Goal: Transaction & Acquisition: Book appointment/travel/reservation

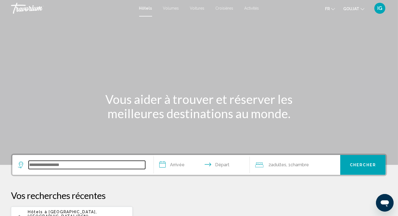
click at [33, 165] on input "Widget de recherche" at bounding box center [87, 165] width 117 height 8
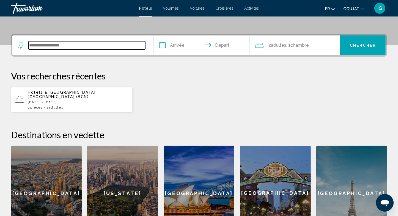
scroll to position [136, 0]
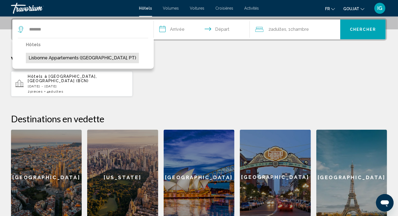
click at [66, 57] on button "Lisbonne Appartements ([GEOGRAPHIC_DATA], PT)" at bounding box center [82, 58] width 113 height 10
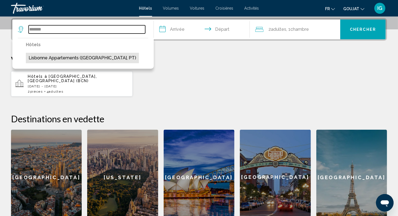
type input "**********"
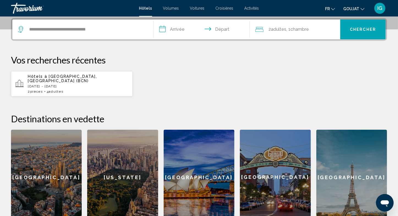
click at [167, 28] on input "**********" at bounding box center [203, 30] width 98 height 21
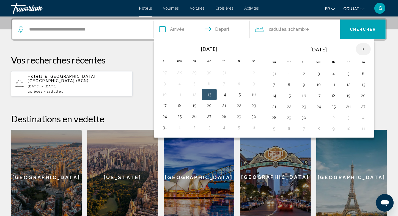
click at [360, 50] on th "Next month" at bounding box center [363, 49] width 15 height 12
click at [319, 117] on button "26" at bounding box center [318, 118] width 9 height 8
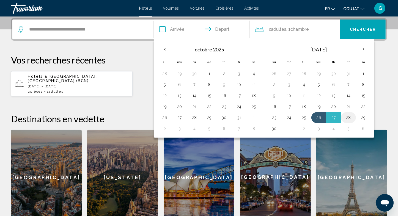
click at [345, 117] on button "28" at bounding box center [348, 118] width 9 height 8
type input "**********"
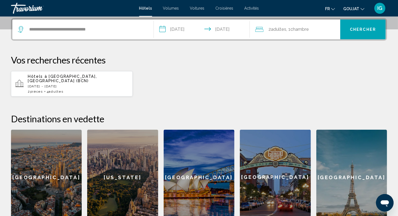
click at [306, 29] on span "Chambre" at bounding box center [300, 29] width 18 height 5
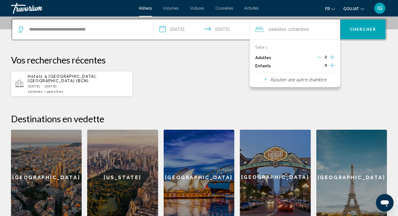
click at [332, 57] on icon "Augmenter les adultes" at bounding box center [332, 57] width 5 height 7
click at [354, 28] on span "Chercher" at bounding box center [363, 30] width 26 height 4
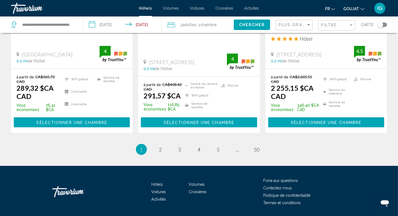
scroll to position [543, 0]
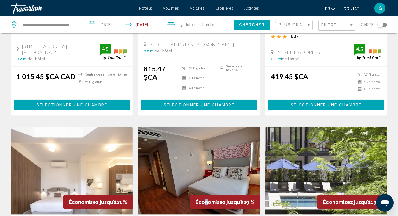
click at [207, 195] on div "Économisez jusqu’à 29 %" at bounding box center [225, 202] width 70 height 14
click at [169, 150] on img "Contenu principal" at bounding box center [199, 171] width 122 height 88
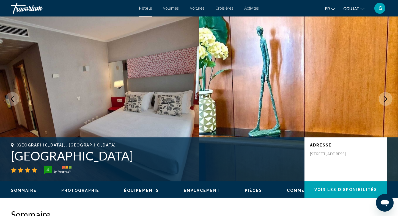
click at [385, 99] on icon "Image suivante" at bounding box center [385, 99] width 7 height 7
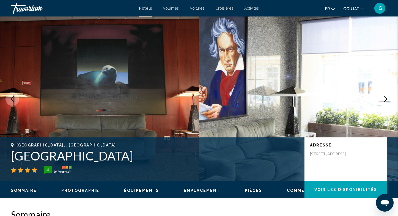
click at [385, 98] on icon "Image suivante" at bounding box center [385, 99] width 7 height 7
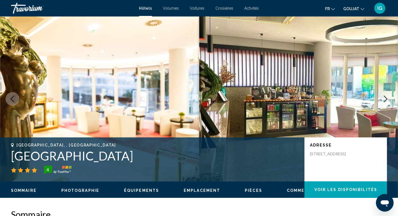
click at [384, 97] on icon "Image suivante" at bounding box center [385, 99] width 7 height 7
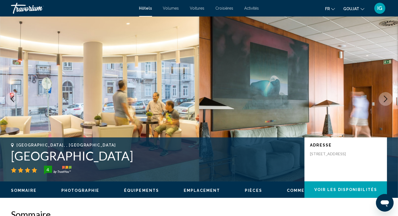
click at [384, 97] on icon "Image suivante" at bounding box center [385, 99] width 7 height 7
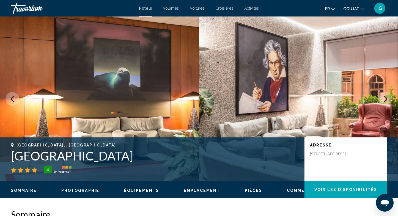
click at [384, 97] on icon "Image suivante" at bounding box center [385, 99] width 7 height 7
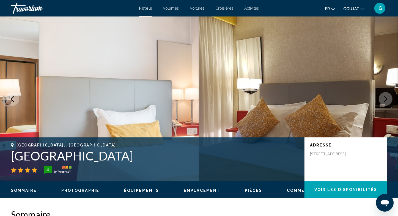
click at [384, 97] on icon "Image suivante" at bounding box center [385, 99] width 7 height 7
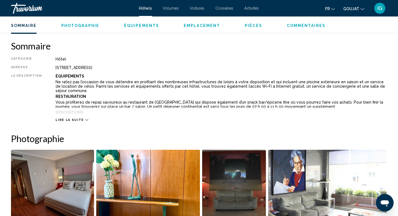
scroll to position [170, 0]
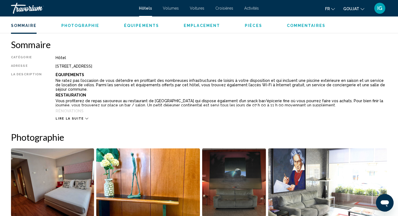
click at [85, 118] on icon "Contenu principal" at bounding box center [86, 118] width 3 height 3
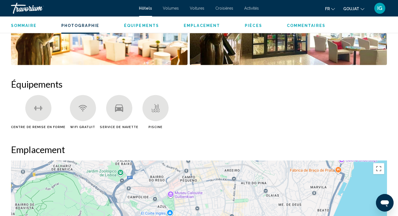
scroll to position [803, 0]
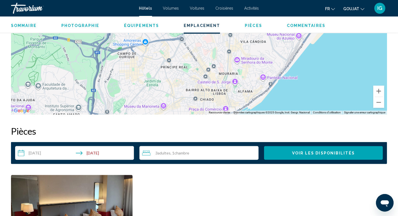
click at [315, 151] on span "Voir les disponibilités" at bounding box center [323, 153] width 63 height 4
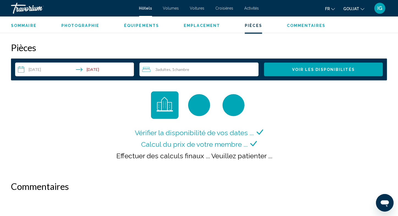
scroll to position [676, 0]
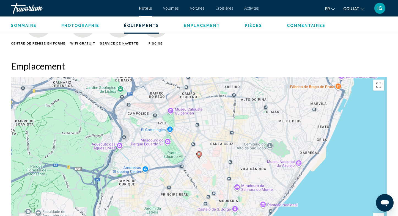
click at [219, 147] on div "Pour activer le glissement du marqueur avec le clavier, appuyez sur Alt+Entrée.…" at bounding box center [199, 159] width 376 height 165
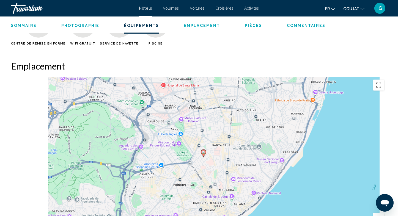
click at [219, 141] on div "Pour activer le glissement du marqueur avec le clavier, appuyez sur Alt+Entrée.…" at bounding box center [199, 159] width 376 height 165
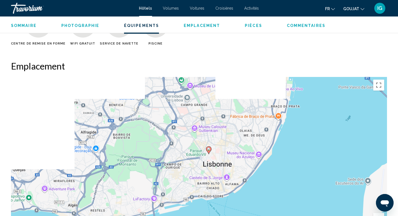
click at [219, 141] on div "Pour activer le glissement du marqueur avec le clavier, appuyez sur Alt+Entrée.…" at bounding box center [199, 159] width 376 height 165
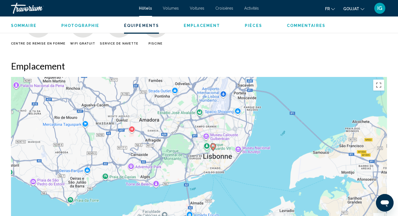
click at [217, 139] on div "Pour activer le glissement du marqueur avec le clavier, appuyez sur Alt+Entrée.…" at bounding box center [199, 159] width 376 height 165
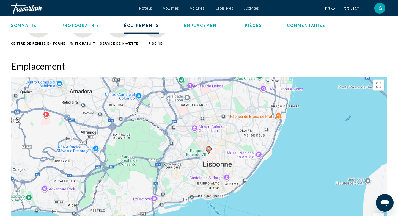
click at [217, 139] on div "Pour activer le glissement du marqueur avec le clavier, appuyez sur Alt+Entrée.…" at bounding box center [199, 159] width 376 height 165
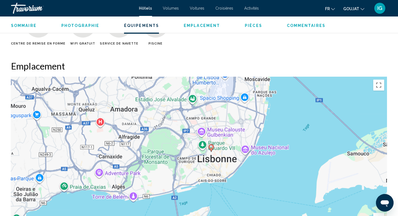
click at [217, 138] on div "Pour activer le glissement du marqueur avec le clavier, appuyez sur Alt+Entrée.…" at bounding box center [199, 159] width 376 height 165
click at [214, 144] on gmp-advanced-marker "Contenu principal" at bounding box center [212, 148] width 6 height 8
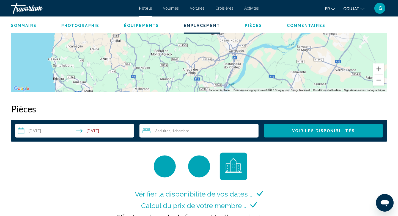
drag, startPoint x: 252, startPoint y: 122, endPoint x: 202, endPoint y: 198, distance: 90.7
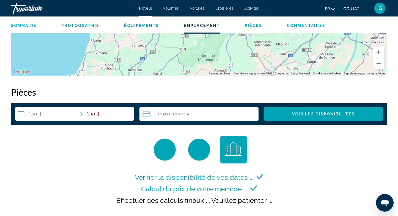
drag, startPoint x: 235, startPoint y: 56, endPoint x: 240, endPoint y: 70, distance: 15.0
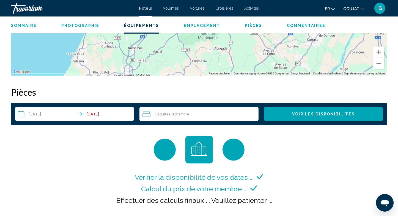
scroll to position [631, 0]
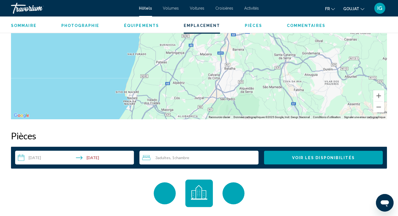
drag, startPoint x: 141, startPoint y: 137, endPoint x: 151, endPoint y: 100, distance: 38.4
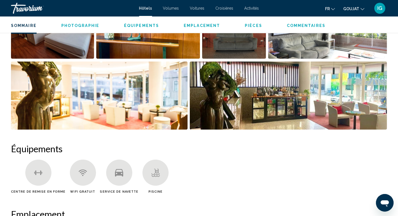
scroll to position [281, 0]
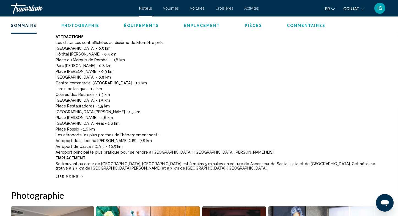
drag, startPoint x: 243, startPoint y: 67, endPoint x: 211, endPoint y: -20, distance: 92.6
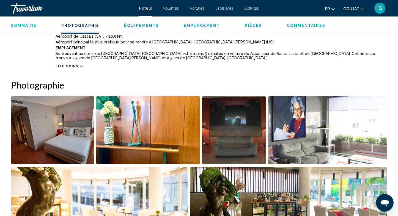
scroll to position [633, 0]
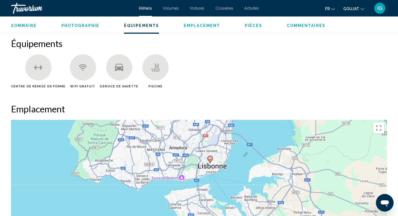
click at [23, 25] on span "Sommaire" at bounding box center [24, 25] width 26 height 4
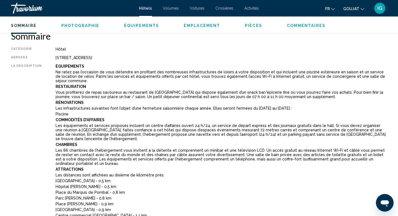
scroll to position [176, 0]
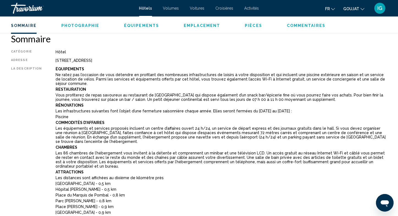
click at [187, 28] on div "Sommaire Photographie Équipements Emplacement Pièces Commentaires Voir les disp…" at bounding box center [199, 25] width 398 height 17
click at [187, 26] on span "Emplacement" at bounding box center [202, 25] width 36 height 4
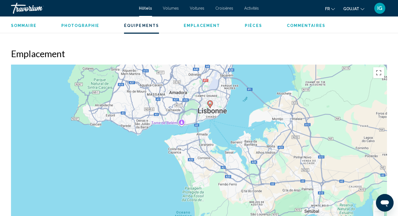
scroll to position [694, 0]
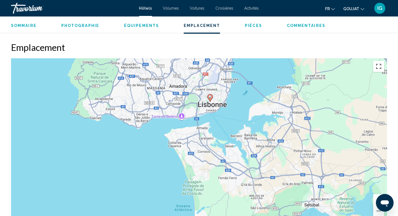
click at [378, 61] on button "Basculer en plein écran" at bounding box center [378, 66] width 11 height 11
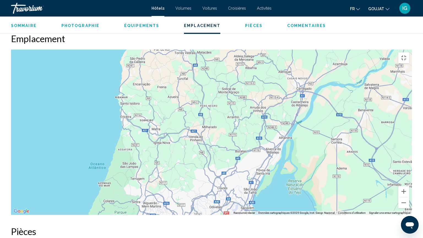
drag, startPoint x: 249, startPoint y: 58, endPoint x: 257, endPoint y: 205, distance: 147.4
click at [257, 206] on div "Pour activer le glissement du marqueur avec le clavier, appuyez sur Alt+Entrée.…" at bounding box center [211, 132] width 401 height 165
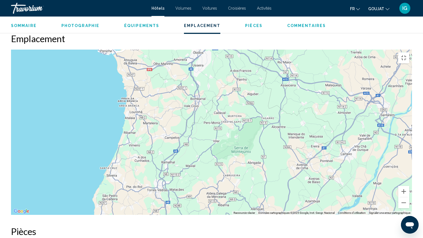
drag, startPoint x: 228, startPoint y: 101, endPoint x: 200, endPoint y: 232, distance: 134.2
click at [200, 215] on div "Pour activer le glissement du marqueur avec le clavier, appuyez sur Alt+Entrée.…" at bounding box center [211, 132] width 401 height 165
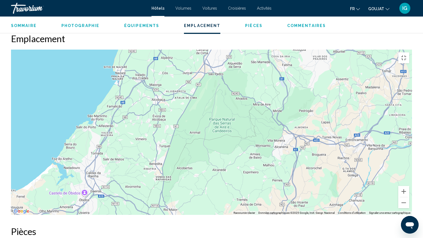
drag, startPoint x: 253, startPoint y: 76, endPoint x: 139, endPoint y: 223, distance: 185.9
click at [139, 215] on div "Pour activer le glissement du marqueur avec le clavier, appuyez sur Alt+Entrée.…" at bounding box center [211, 132] width 401 height 165
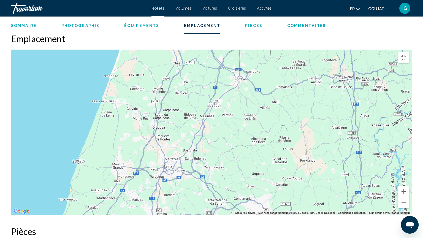
drag, startPoint x: 209, startPoint y: 65, endPoint x: 157, endPoint y: 218, distance: 161.4
click at [152, 215] on div "Pour activer le glissement du marqueur avec le clavier, appuyez sur Alt+Entrée.…" at bounding box center [211, 132] width 401 height 165
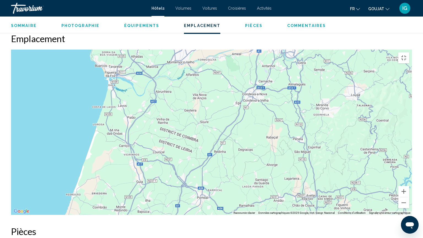
drag, startPoint x: 196, startPoint y: 60, endPoint x: 158, endPoint y: 177, distance: 123.1
click at [159, 178] on div "Pour activer le glissement du marqueur avec le clavier, appuyez sur Alt+Entrée.…" at bounding box center [211, 132] width 401 height 165
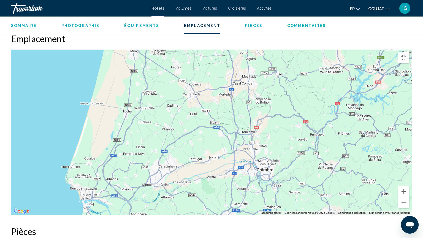
drag, startPoint x: 216, startPoint y: 61, endPoint x: 191, endPoint y: 185, distance: 126.1
click at [191, 185] on div "Pour activer le glissement du marqueur avec le clavier, appuyez sur Alt+Entrée.…" at bounding box center [211, 132] width 401 height 165
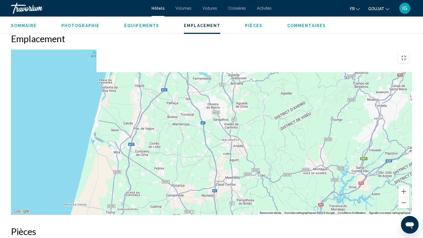
drag, startPoint x: 213, startPoint y: 64, endPoint x: 196, endPoint y: 163, distance: 100.7
click at [197, 166] on div "Pour activer le glissement du marqueur avec le clavier, appuyez sur Alt+Entrée.…" at bounding box center [211, 132] width 401 height 165
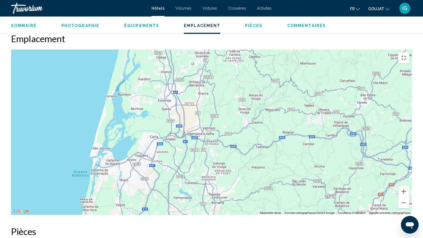
drag, startPoint x: 229, startPoint y: 67, endPoint x: 210, endPoint y: 183, distance: 116.9
click at [211, 187] on div "Pour activer le glissement du marqueur avec le clavier, appuyez sur Alt+Entrée.…" at bounding box center [211, 132] width 401 height 165
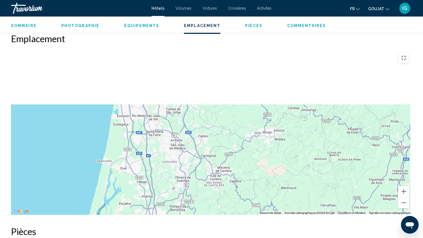
drag, startPoint x: 241, startPoint y: 65, endPoint x: 221, endPoint y: 191, distance: 128.0
click at [222, 193] on div "Pour activer le glissement du marqueur avec le clavier, appuyez sur Alt+Entrée.…" at bounding box center [211, 132] width 401 height 165
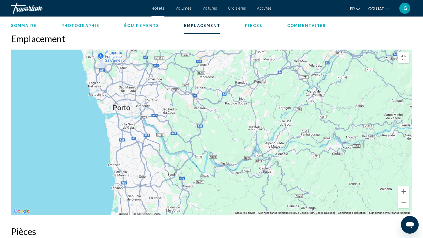
drag, startPoint x: 237, startPoint y: 105, endPoint x: 237, endPoint y: 196, distance: 91.9
click at [237, 199] on div "Pour activer le glissement du marqueur avec le clavier, appuyez sur Alt+Entrée.…" at bounding box center [211, 132] width 401 height 165
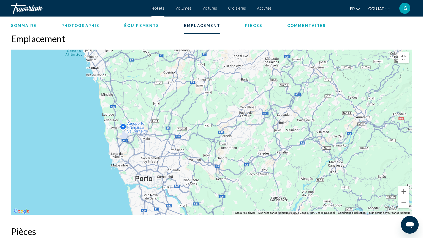
drag, startPoint x: 237, startPoint y: 117, endPoint x: 258, endPoint y: 188, distance: 74.9
click at [259, 192] on div "Pour activer le glissement du marqueur avec le clavier, appuyez sur Alt+Entrée.…" at bounding box center [211, 132] width 401 height 165
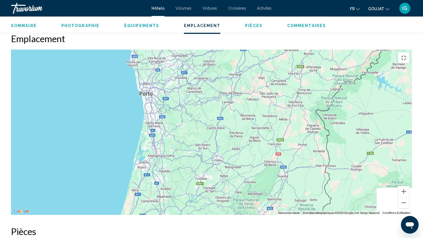
drag, startPoint x: 295, startPoint y: 79, endPoint x: 163, endPoint y: 91, distance: 132.3
click at [163, 92] on div "Pour activer le glissement du marqueur avec le clavier, appuyez sur Alt+Entrée.…" at bounding box center [211, 132] width 401 height 165
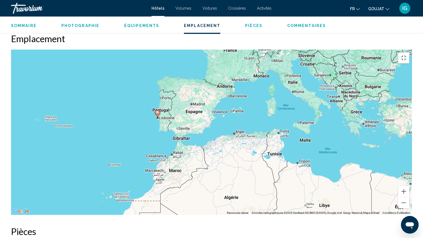
click at [163, 85] on div "Pour activer le glissement du marqueur avec le clavier, appuyez sur Alt+Entrée.…" at bounding box center [211, 132] width 401 height 165
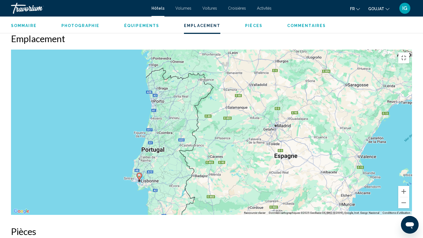
click at [140, 170] on div "Pour activer le glissement du marqueur avec le clavier, appuyez sur Alt+Entrée.…" at bounding box center [211, 132] width 401 height 165
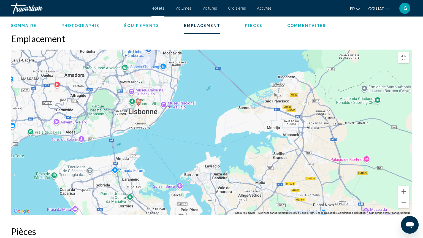
drag, startPoint x: 141, startPoint y: 128, endPoint x: 193, endPoint y: 141, distance: 53.3
click at [193, 141] on div "Pour activer le glissement du marqueur avec le clavier, appuyez sur Alt+Entrée.…" at bounding box center [211, 132] width 401 height 165
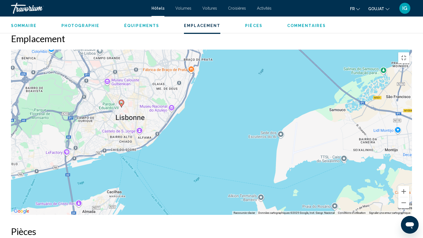
drag, startPoint x: 134, startPoint y: 108, endPoint x: 163, endPoint y: 147, distance: 49.0
click at [163, 147] on div "Pour activer le glissement du marqueur avec le clavier, appuyez sur Alt+Entrée.…" at bounding box center [211, 132] width 401 height 165
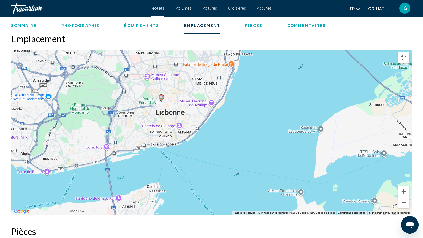
drag, startPoint x: 169, startPoint y: 119, endPoint x: 209, endPoint y: 120, distance: 39.6
click at [209, 114] on div "Pour activer le glissement du marqueur avec le clavier, appuyez sur Alt+Entrée.…" at bounding box center [211, 132] width 401 height 165
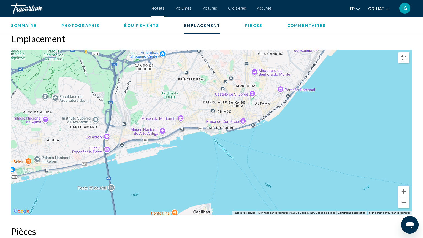
drag, startPoint x: 164, startPoint y: 159, endPoint x: 263, endPoint y: 138, distance: 101.0
click at [264, 139] on div "Pour activer le glissement du marqueur avec le clavier, appuyez sur Alt+Entrée.…" at bounding box center [211, 132] width 401 height 165
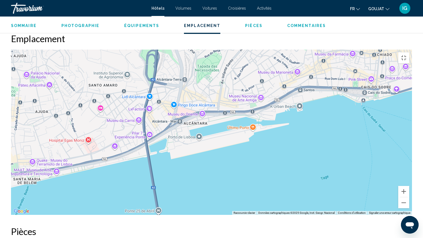
drag, startPoint x: 145, startPoint y: 158, endPoint x: 336, endPoint y: 137, distance: 192.1
click at [341, 138] on div "Pour activer le glissement du marqueur avec le clavier, appuyez sur Alt+Entrée.…" at bounding box center [211, 132] width 401 height 165
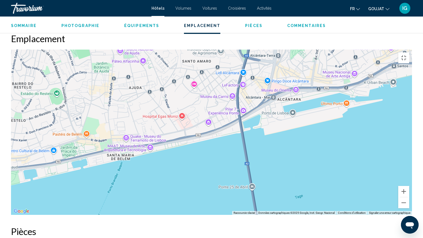
drag, startPoint x: 288, startPoint y: 150, endPoint x: 308, endPoint y: 141, distance: 21.9
click at [308, 141] on div "Pour activer le glissement du marqueur avec le clavier, appuyez sur Alt+Entrée.…" at bounding box center [211, 132] width 401 height 165
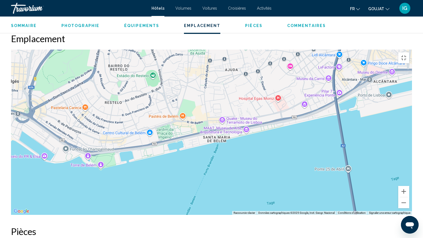
drag, startPoint x: 139, startPoint y: 153, endPoint x: 239, endPoint y: 134, distance: 101.9
click at [239, 134] on div "Pour activer le glissement du marqueur avec le clavier, appuyez sur Alt+Entrée.…" at bounding box center [211, 132] width 401 height 165
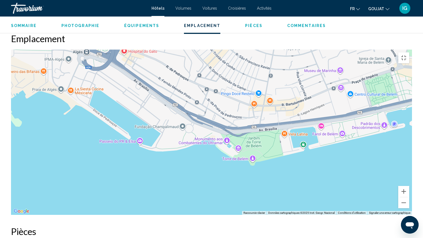
drag, startPoint x: 130, startPoint y: 162, endPoint x: 416, endPoint y: 148, distance: 286.2
click at [402, 148] on div "Pour activer le glissement du marqueur avec le clavier, appuyez sur Alt+Entrée.…" at bounding box center [211, 132] width 401 height 165
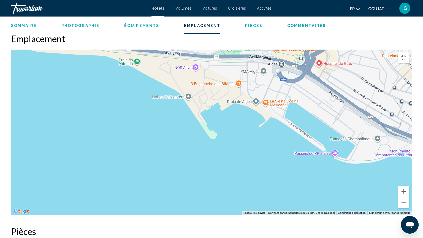
drag, startPoint x: 129, startPoint y: 171, endPoint x: 272, endPoint y: 179, distance: 142.5
click at [324, 182] on div "Pour activer le glissement du marqueur avec le clavier, appuyez sur Alt+Entrée.…" at bounding box center [211, 132] width 401 height 165
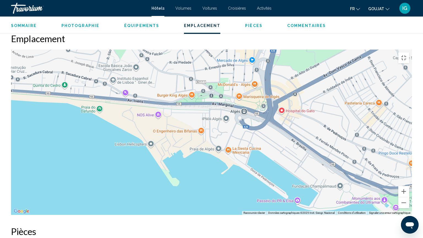
drag, startPoint x: 113, startPoint y: 119, endPoint x: 74, endPoint y: 168, distance: 61.5
click at [74, 168] on div "Pour activer le glissement du marqueur avec le clavier, appuyez sur Alt+Entrée.…" at bounding box center [211, 132] width 401 height 165
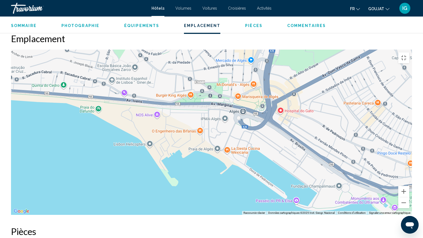
click at [74, 168] on div "Pour activer le glissement du marqueur avec le clavier, appuyez sur Alt+Entrée.…" at bounding box center [211, 132] width 401 height 165
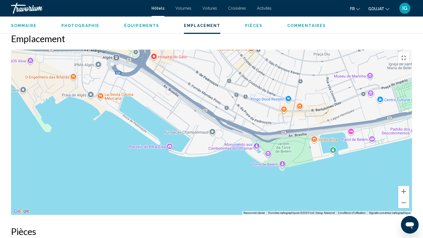
drag, startPoint x: 235, startPoint y: 201, endPoint x: 108, endPoint y: 146, distance: 138.4
click at [108, 146] on div "Pour activer le glissement du marqueur avec le clavier, appuyez sur Alt+Entrée.…" at bounding box center [211, 132] width 401 height 165
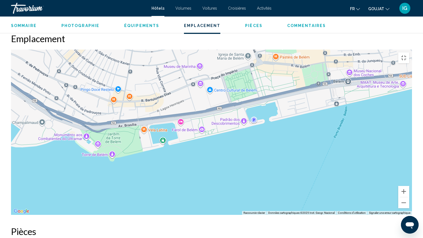
drag, startPoint x: 335, startPoint y: 210, endPoint x: 164, endPoint y: 201, distance: 171.4
click at [164, 201] on div "Pour activer le glissement du marqueur avec le clavier, appuyez sur Alt+Entrée.…" at bounding box center [211, 132] width 401 height 165
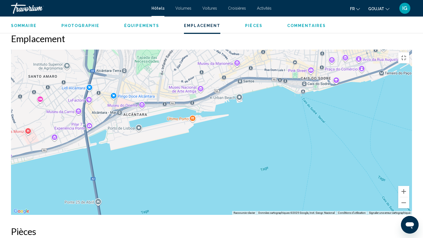
click at [130, 100] on div "Pour activer le glissement du marqueur avec le clavier, appuyez sur Alt+Entrée.…" at bounding box center [211, 132] width 401 height 165
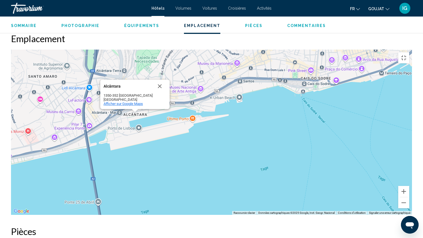
click at [127, 102] on span "Afficher sur Google Maps" at bounding box center [122, 104] width 39 height 4
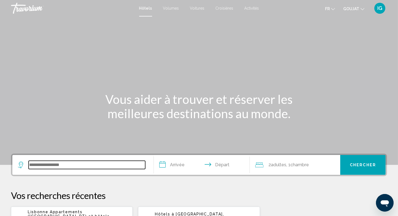
click at [73, 165] on input "Widget de recherche" at bounding box center [87, 165] width 117 height 8
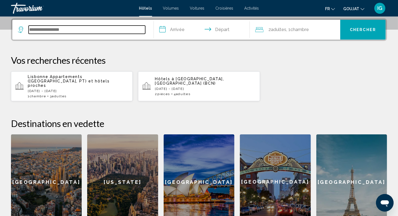
scroll to position [136, 0]
type input "***"
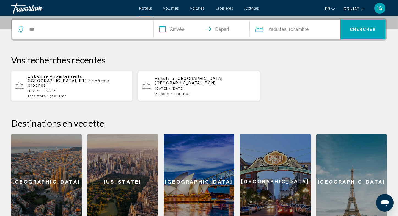
click at [70, 89] on p "mer, 26 nov. - ven., 28 nov." at bounding box center [78, 91] width 100 height 4
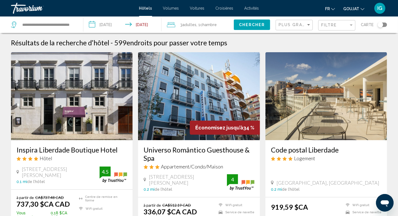
click at [208, 80] on img "Contenu principal" at bounding box center [199, 96] width 122 height 88
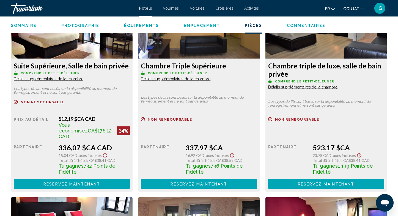
scroll to position [791, 0]
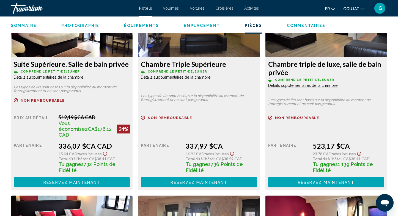
click at [63, 76] on span "Détails supplémentaires de la chambre" at bounding box center [49, 77] width 70 height 4
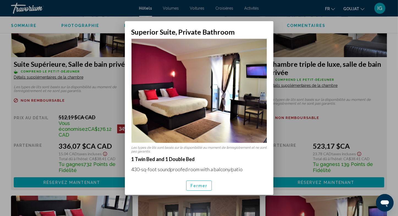
scroll to position [0, 0]
click at [82, 100] on div at bounding box center [199, 108] width 398 height 216
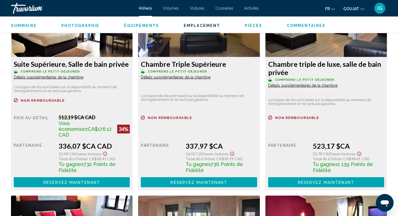
scroll to position [580, 0]
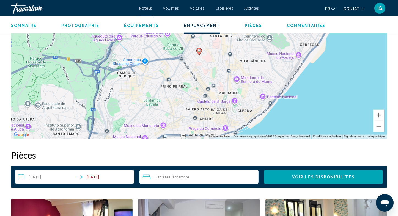
click at [154, 177] on div "3 Adulte Adultes , 1 Chambre pièces" at bounding box center [200, 177] width 116 height 7
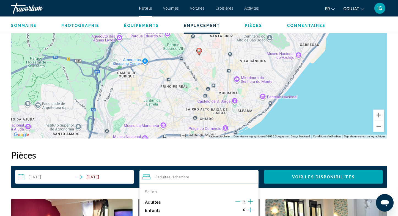
click at [237, 202] on icon "Décrément des adultes" at bounding box center [237, 202] width 5 height 0
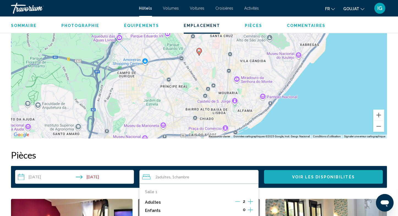
click at [285, 177] on button "Voir les disponibilités" at bounding box center [323, 177] width 119 height 14
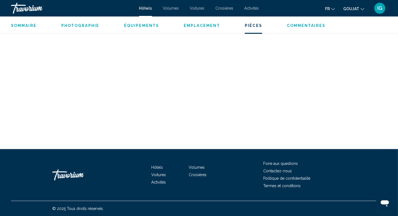
scroll to position [996, 0]
click at [28, 24] on span "Sommaire" at bounding box center [24, 25] width 26 height 4
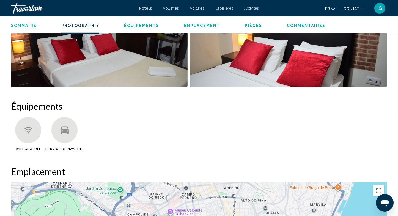
scroll to position [176, 0]
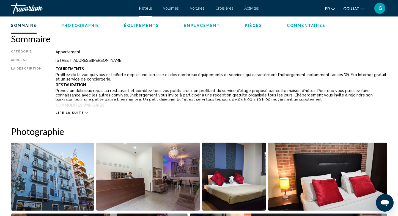
click at [82, 26] on span "Photographie" at bounding box center [80, 25] width 38 height 4
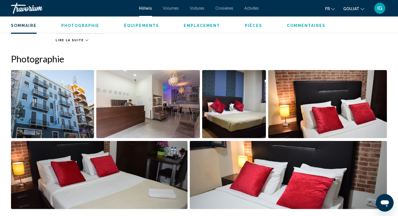
scroll to position [269, 0]
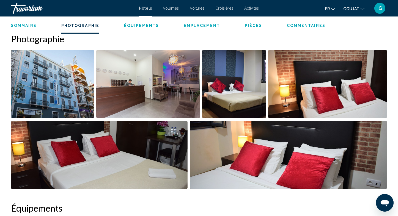
click at [207, 27] on span "Emplacement" at bounding box center [202, 25] width 36 height 4
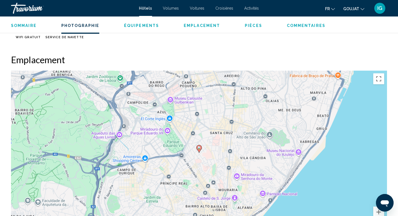
scroll to position [504, 0]
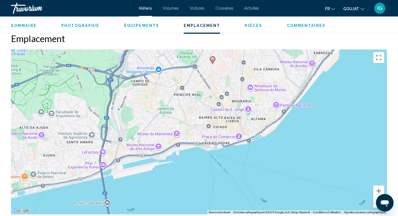
drag, startPoint x: 205, startPoint y: 162, endPoint x: 219, endPoint y: 100, distance: 63.6
click at [218, 100] on div "Pour activer le glissement du marqueur avec le clavier, appuyez sur Alt+Entrée.…" at bounding box center [199, 132] width 376 height 165
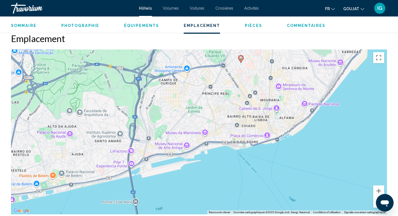
drag, startPoint x: 219, startPoint y: 100, endPoint x: 245, endPoint y: 98, distance: 26.7
click at [245, 98] on div "Pour activer le glissement du marqueur avec le clavier, appuyez sur Alt+Entrée.…" at bounding box center [199, 132] width 376 height 165
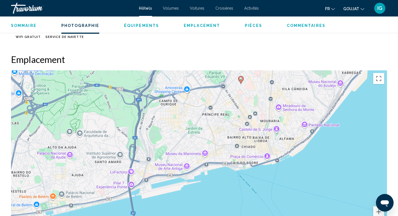
scroll to position [363, 0]
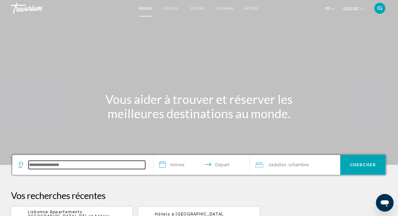
click at [48, 165] on input "Widget de recherche" at bounding box center [87, 165] width 117 height 8
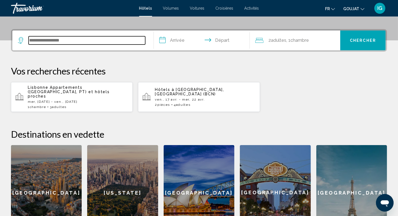
scroll to position [136, 0]
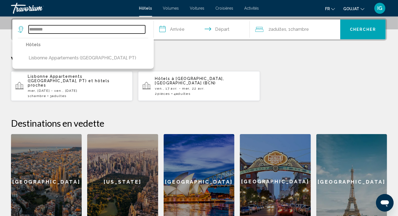
type input "********"
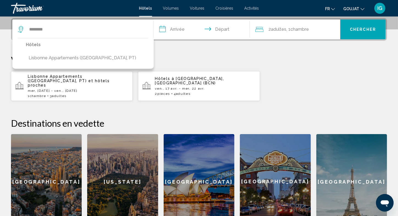
click at [168, 30] on input "**********" at bounding box center [203, 30] width 98 height 21
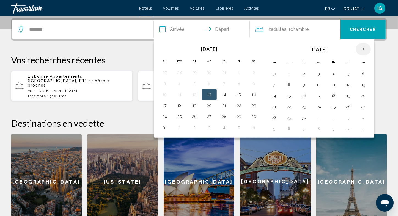
click at [360, 49] on th "Next month" at bounding box center [363, 49] width 15 height 12
click at [317, 118] on button "26" at bounding box center [318, 118] width 9 height 8
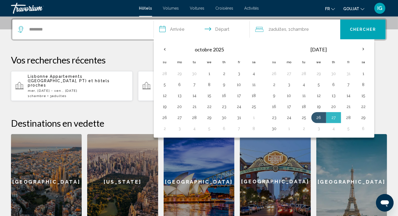
click at [349, 115] on button "28" at bounding box center [348, 118] width 9 height 8
type input "**********"
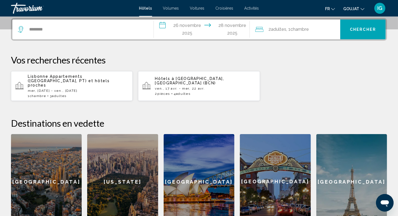
click at [362, 26] on button "Chercher" at bounding box center [362, 30] width 45 height 20
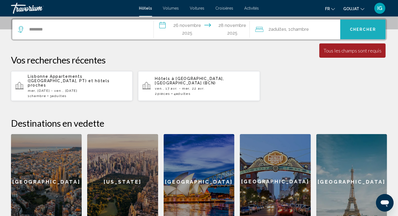
click at [351, 32] on button "Chercher" at bounding box center [362, 30] width 45 height 20
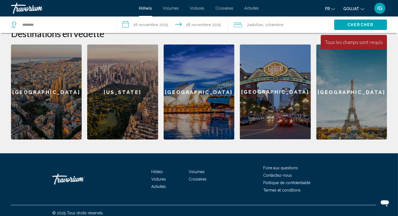
scroll to position [14, 0]
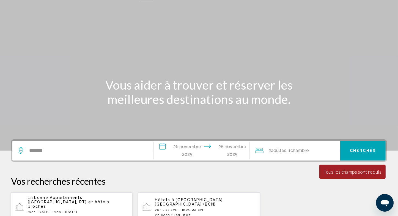
click at [287, 152] on font ", 1" at bounding box center [288, 150] width 4 height 5
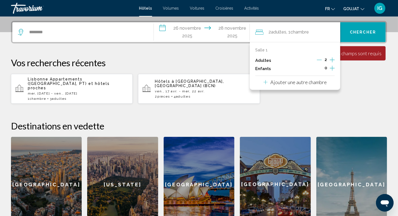
scroll to position [136, 0]
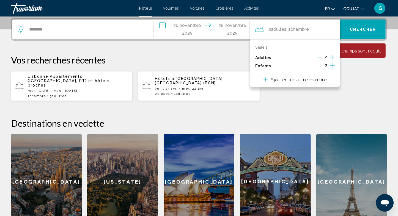
click at [332, 57] on icon "Augmenter les adultes" at bounding box center [332, 57] width 5 height 7
click at [293, 81] on p "Ajouter une autre chambre" at bounding box center [298, 79] width 56 height 6
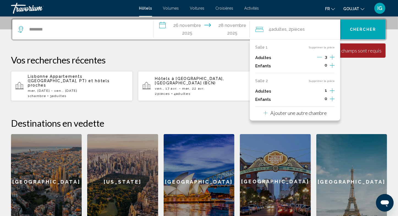
click at [321, 57] on icon "Décrément des adultes" at bounding box center [319, 57] width 5 height 0
click at [368, 28] on span "Chercher" at bounding box center [363, 30] width 26 height 4
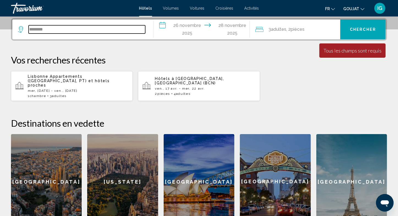
click at [51, 28] on input "********" at bounding box center [87, 29] width 117 height 8
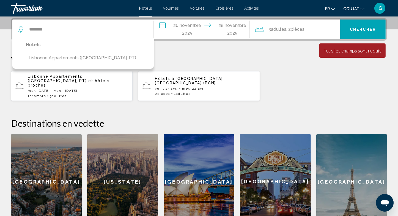
click at [34, 44] on p "Hôtels" at bounding box center [82, 45] width 113 height 8
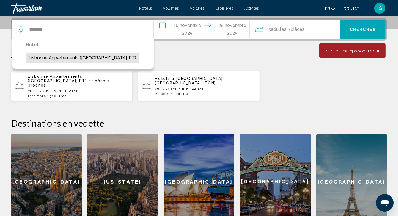
click at [40, 57] on button "Lisbonne Appartements ([GEOGRAPHIC_DATA], PT)" at bounding box center [82, 58] width 113 height 10
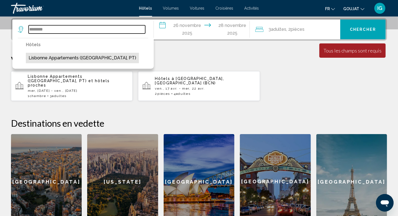
type input "**********"
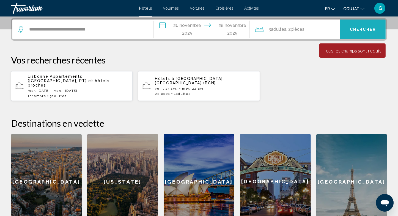
click at [362, 29] on span "Chercher" at bounding box center [363, 30] width 26 height 4
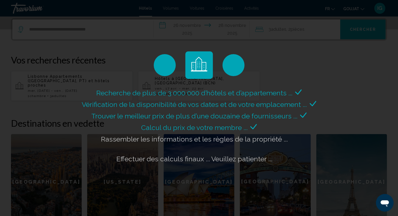
click at [117, 205] on div "Recherche de plus de 3 000 000 d’hôtels et d’appartements ... Vérification de l…" at bounding box center [199, 108] width 398 height 216
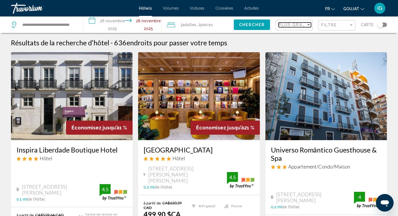
click at [309, 26] on div "Trier par" at bounding box center [308, 25] width 5 height 4
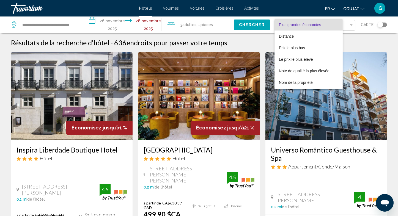
click at [377, 44] on div at bounding box center [199, 108] width 398 height 216
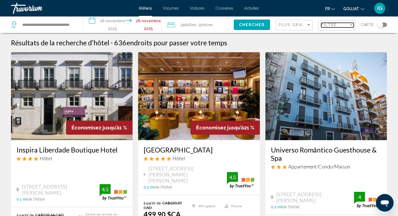
click at [349, 26] on div "Filtre" at bounding box center [351, 25] width 5 height 4
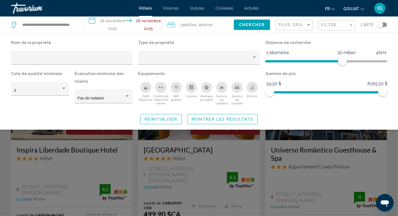
click at [237, 89] on icon "Service de navette" at bounding box center [237, 88] width 4 height 4
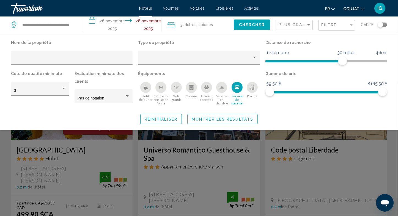
click at [226, 118] on span "Montrer les résultats" at bounding box center [223, 119] width 62 height 4
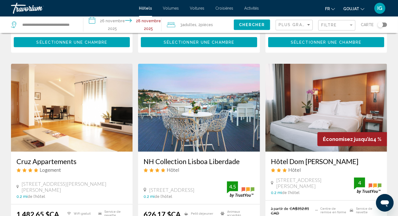
scroll to position [422, 0]
